Goal: Contribute content

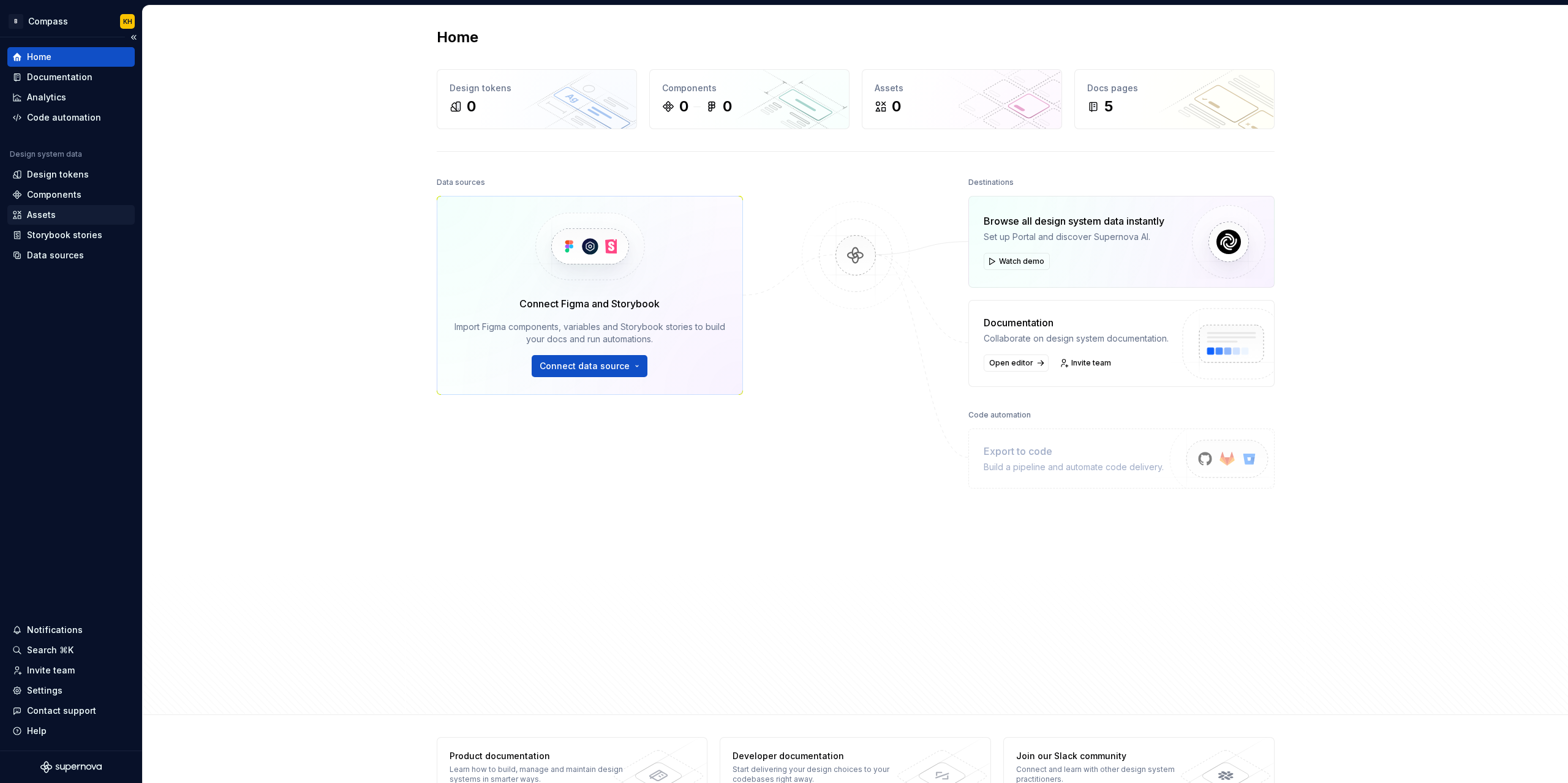
click at [60, 216] on div "Assets" at bounding box center [71, 215] width 118 height 12
click at [59, 216] on div "Assets" at bounding box center [71, 215] width 118 height 12
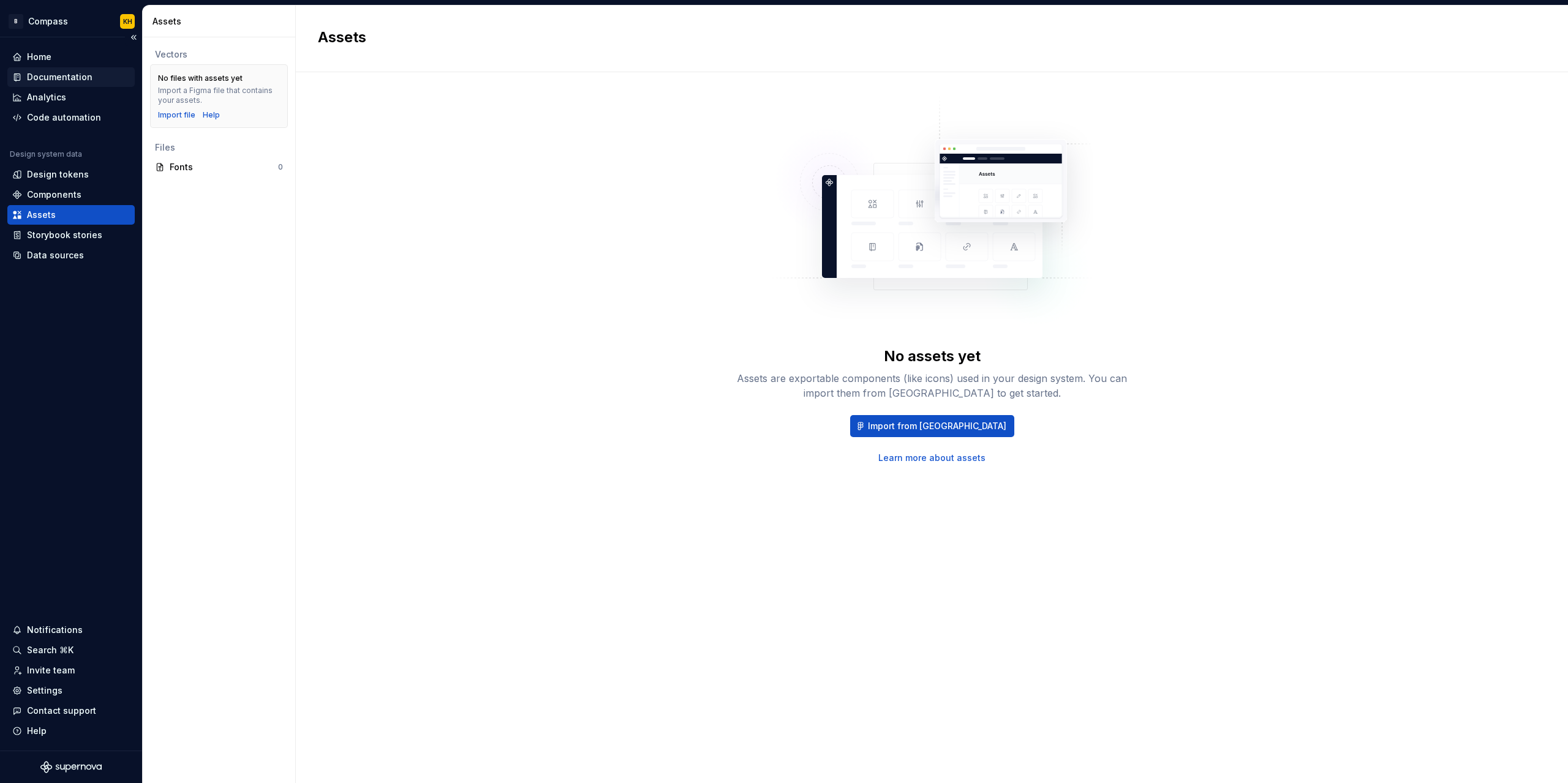
click at [61, 78] on div "Documentation" at bounding box center [60, 77] width 66 height 12
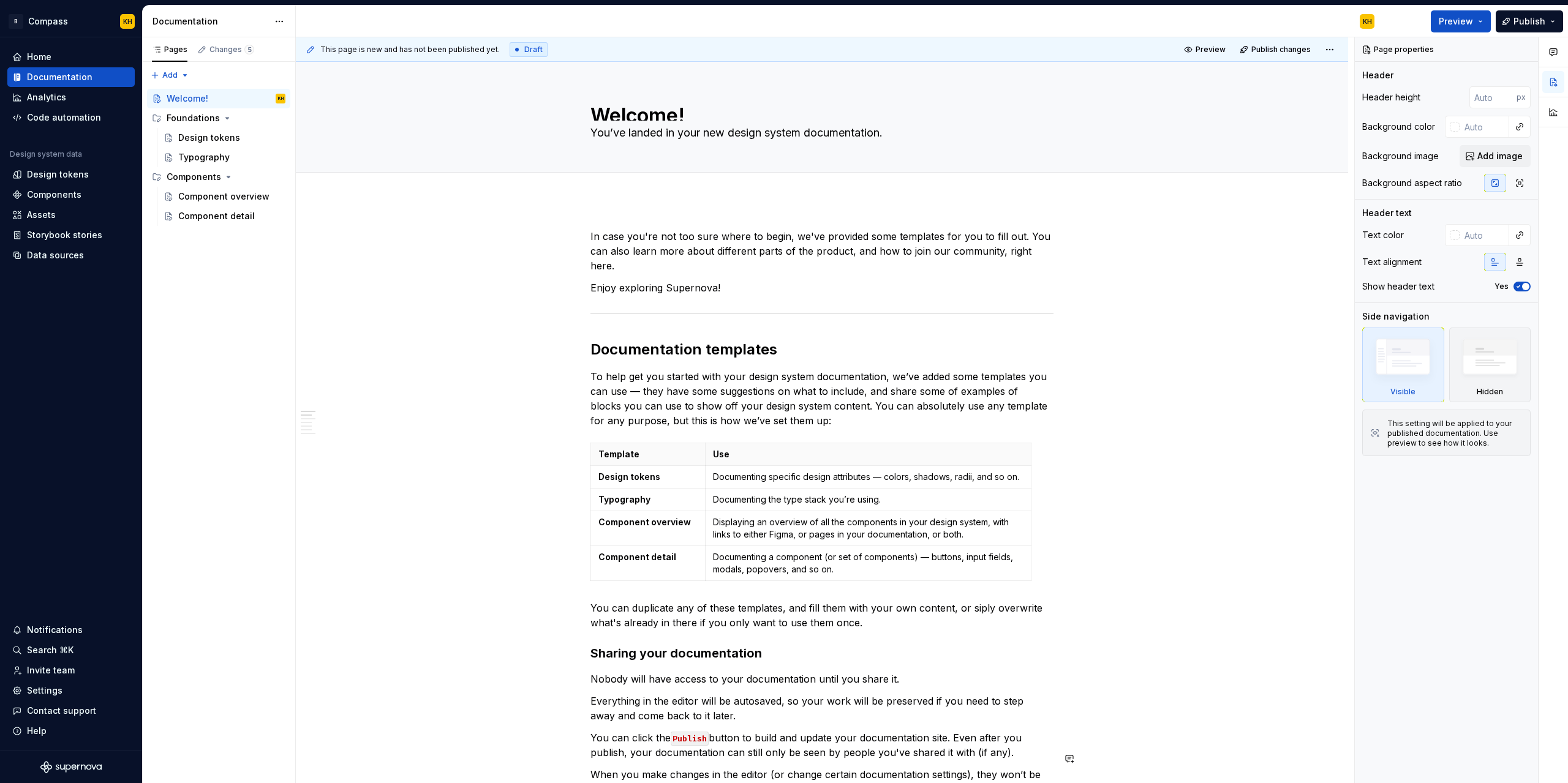
type textarea "*"
